Goal: Communication & Community: Answer question/provide support

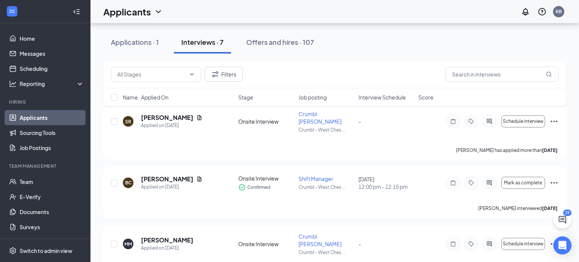
scroll to position [234, 0]
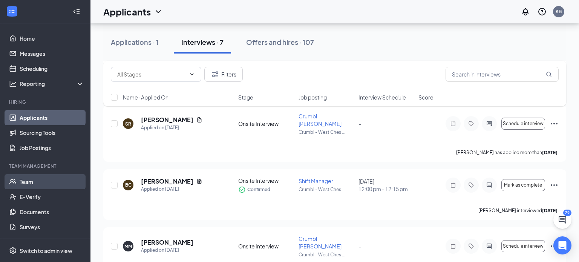
click at [33, 185] on link "Team" at bounding box center [52, 181] width 64 height 15
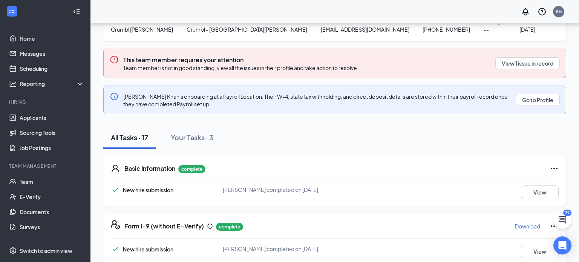
scroll to position [75, 0]
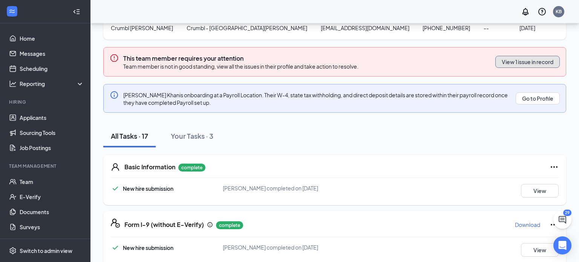
click at [515, 61] on button "View 1 issue in record" at bounding box center [527, 62] width 64 height 12
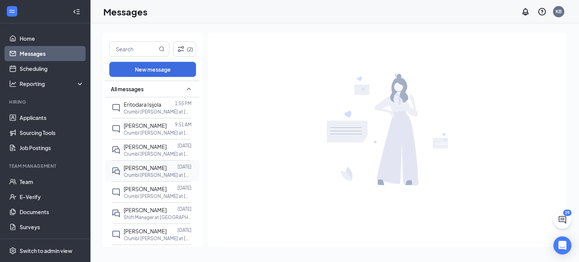
click at [157, 172] on p "Crumbl [PERSON_NAME] at [GEOGRAPHIC_DATA][PERSON_NAME]" at bounding box center [158, 175] width 68 height 6
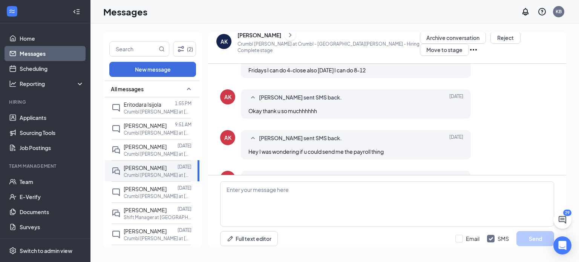
scroll to position [328, 0]
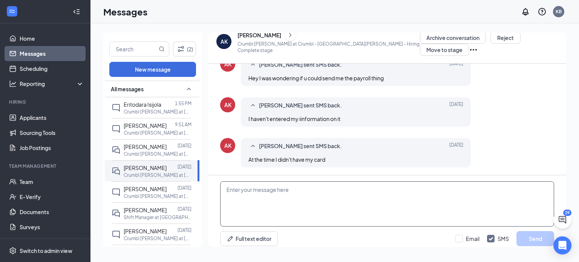
click at [340, 195] on textarea at bounding box center [387, 203] width 334 height 45
type textarea "yes can you get into the work stream app?"
click at [532, 231] on button "Send" at bounding box center [535, 238] width 38 height 15
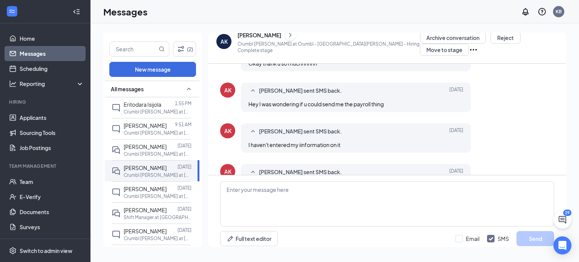
scroll to position [369, 0]
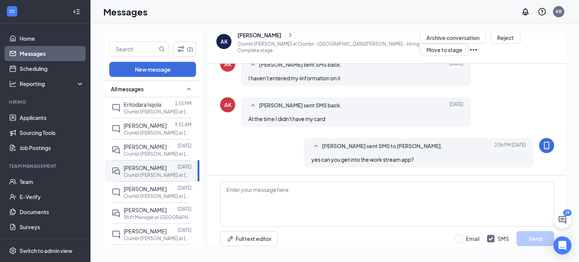
click at [37, 61] on link "Messages" at bounding box center [52, 53] width 64 height 15
click at [44, 71] on link "Scheduling" at bounding box center [52, 68] width 64 height 15
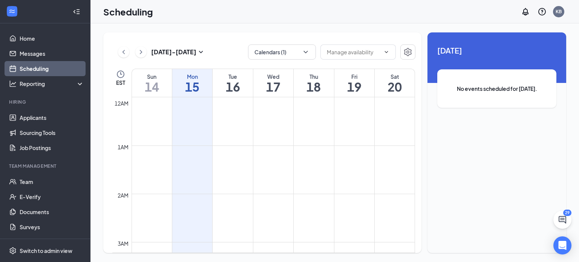
scroll to position [370, 0]
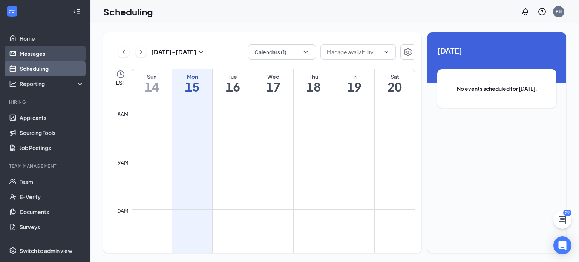
click at [37, 55] on link "Messages" at bounding box center [52, 53] width 64 height 15
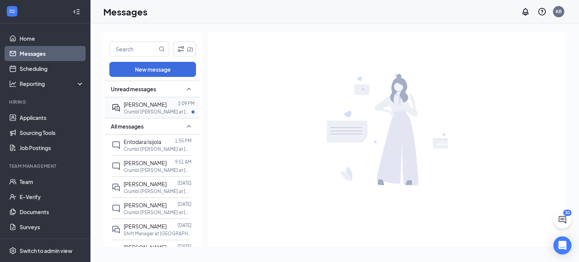
click at [128, 112] on p "Crumbl [PERSON_NAME] at [GEOGRAPHIC_DATA][PERSON_NAME]" at bounding box center [158, 112] width 68 height 6
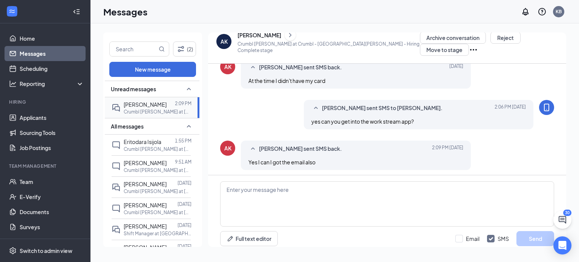
scroll to position [328, 0]
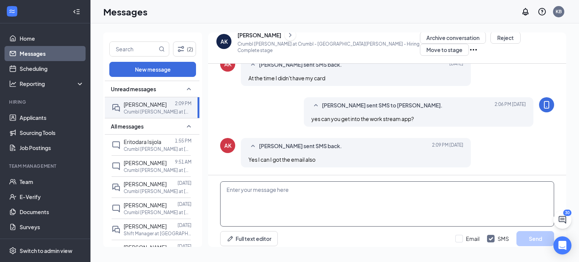
click at [300, 187] on textarea at bounding box center [387, 203] width 334 height 45
type textarea "perfect!!!!!!!"
click at [527, 235] on button "Send" at bounding box center [535, 238] width 38 height 15
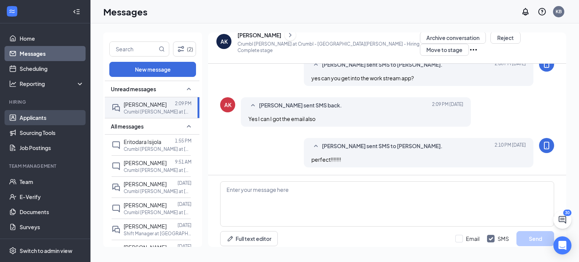
click at [47, 122] on link "Applicants" at bounding box center [52, 117] width 64 height 15
